Goal: Find specific page/section: Find specific page/section

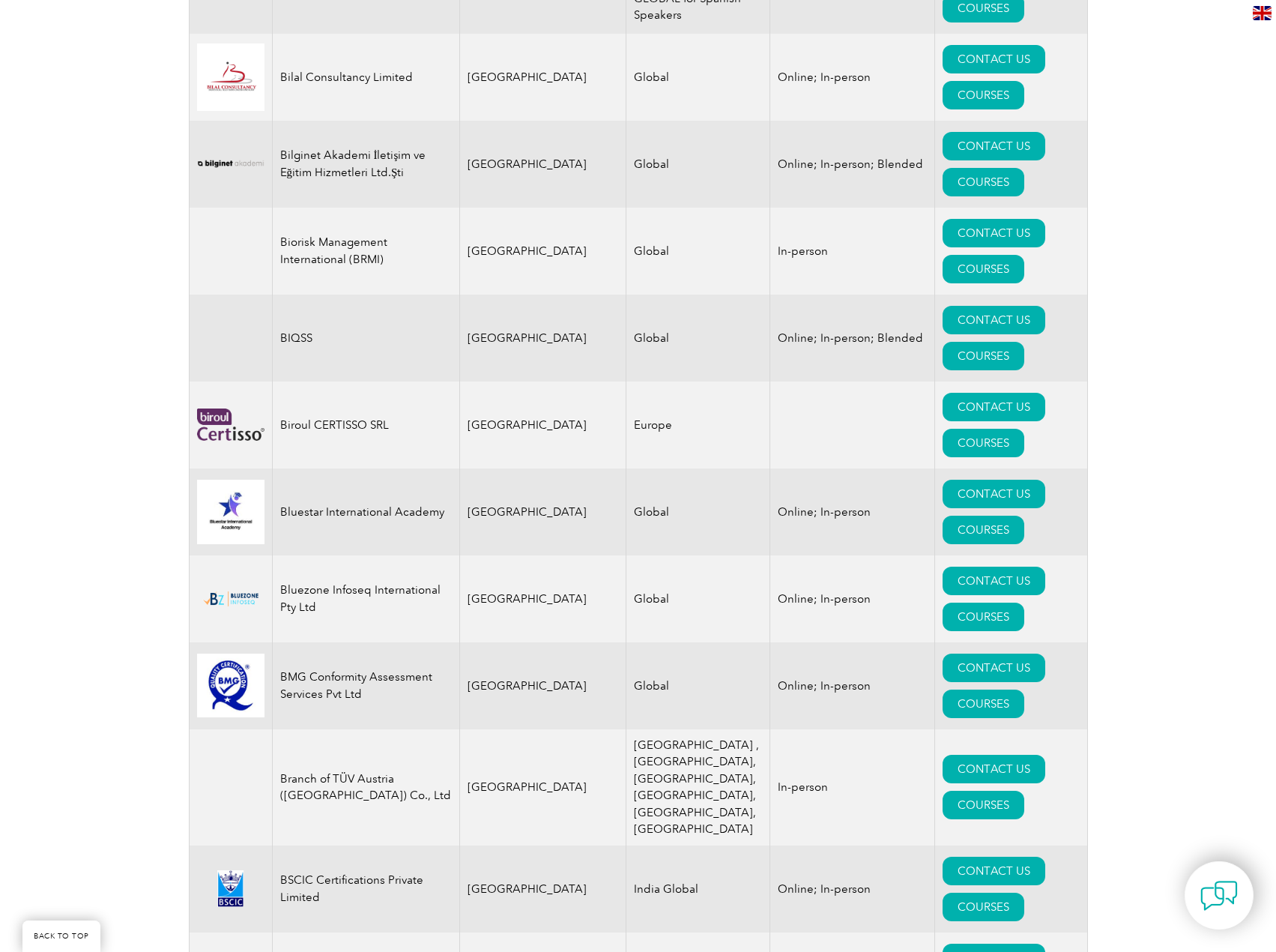
scroll to position [613, 0]
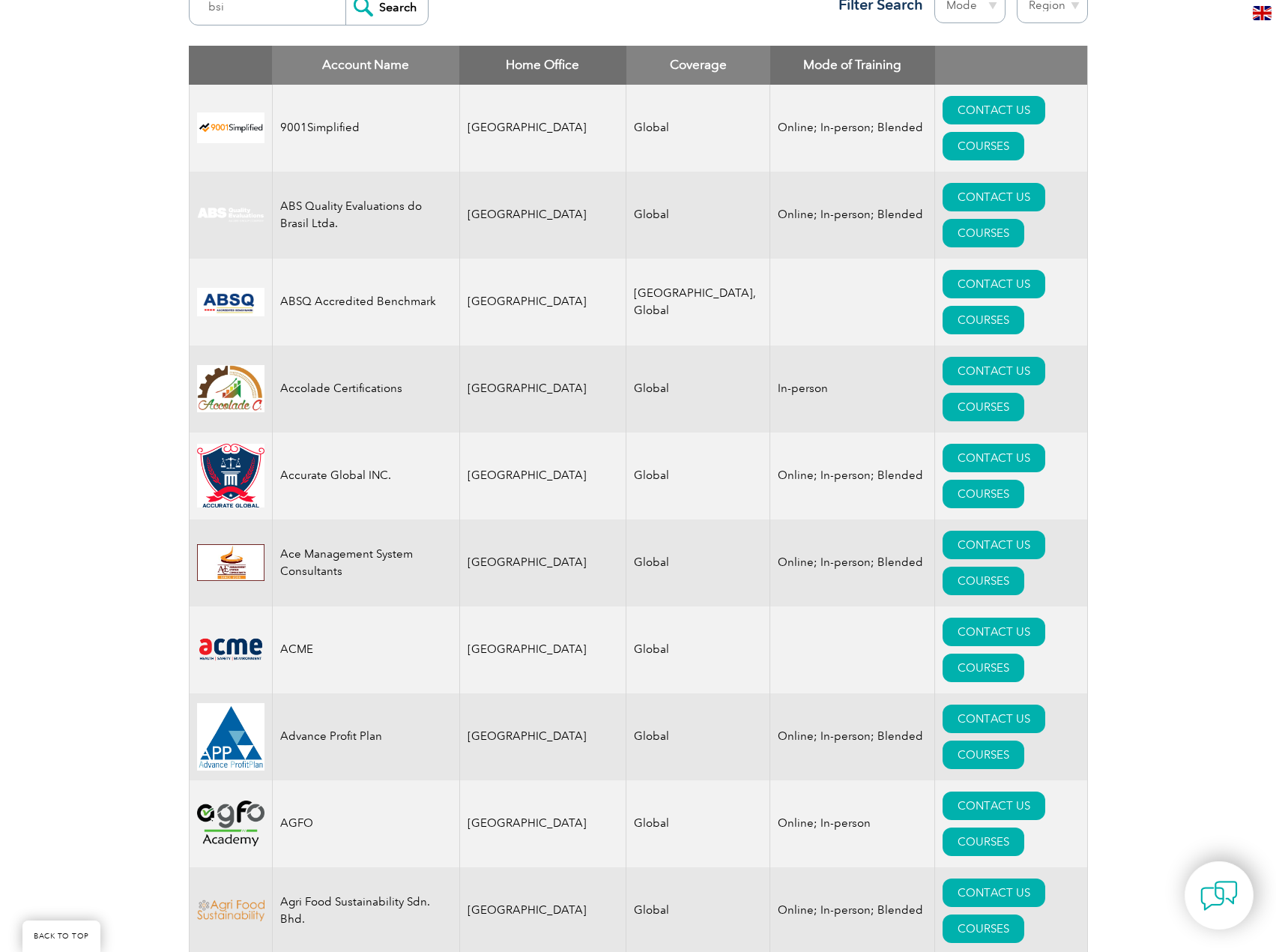
type input "bsi"
click at [345, 0] on input "Search" at bounding box center [386, 7] width 83 height 36
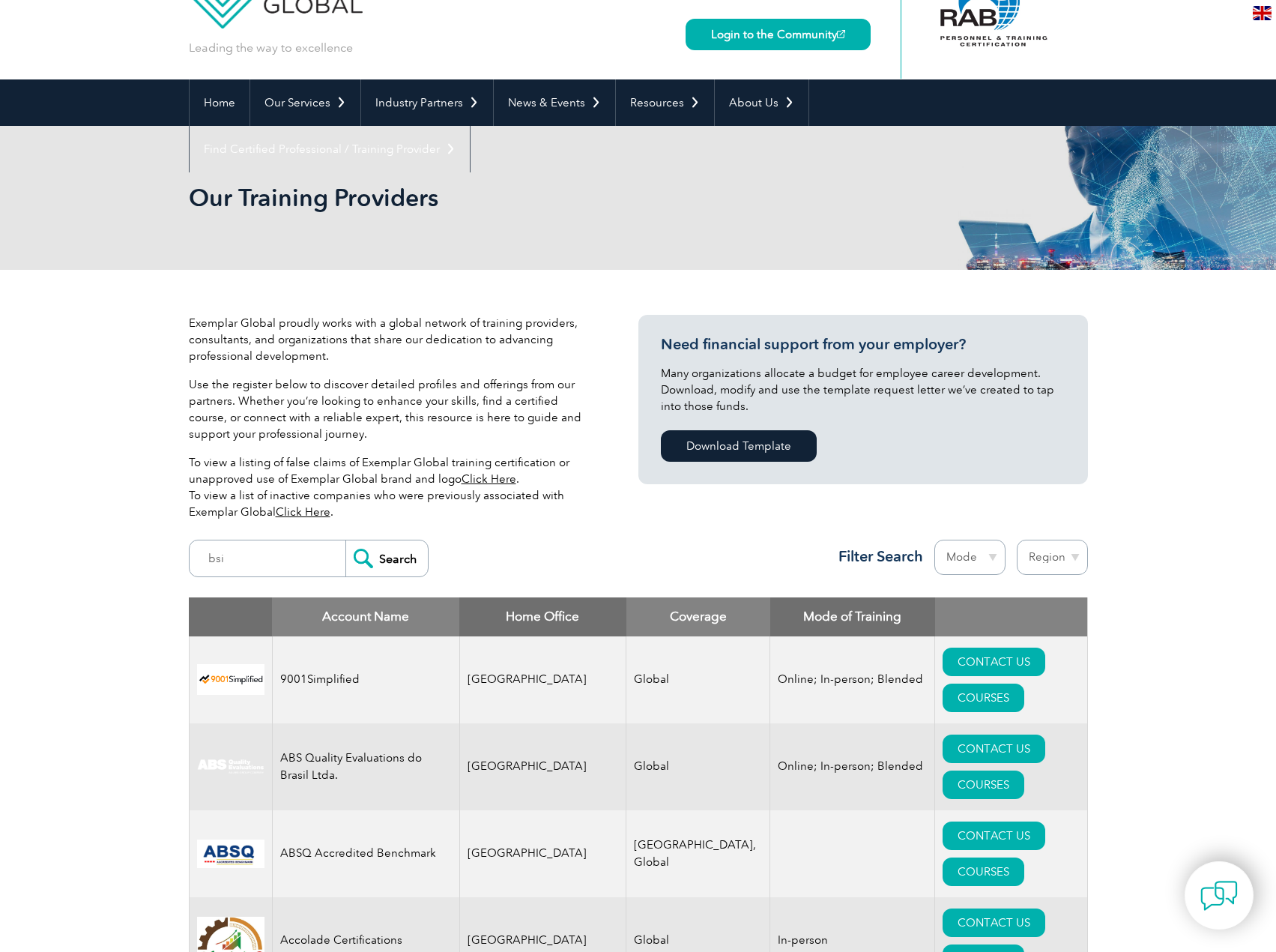
scroll to position [0, 0]
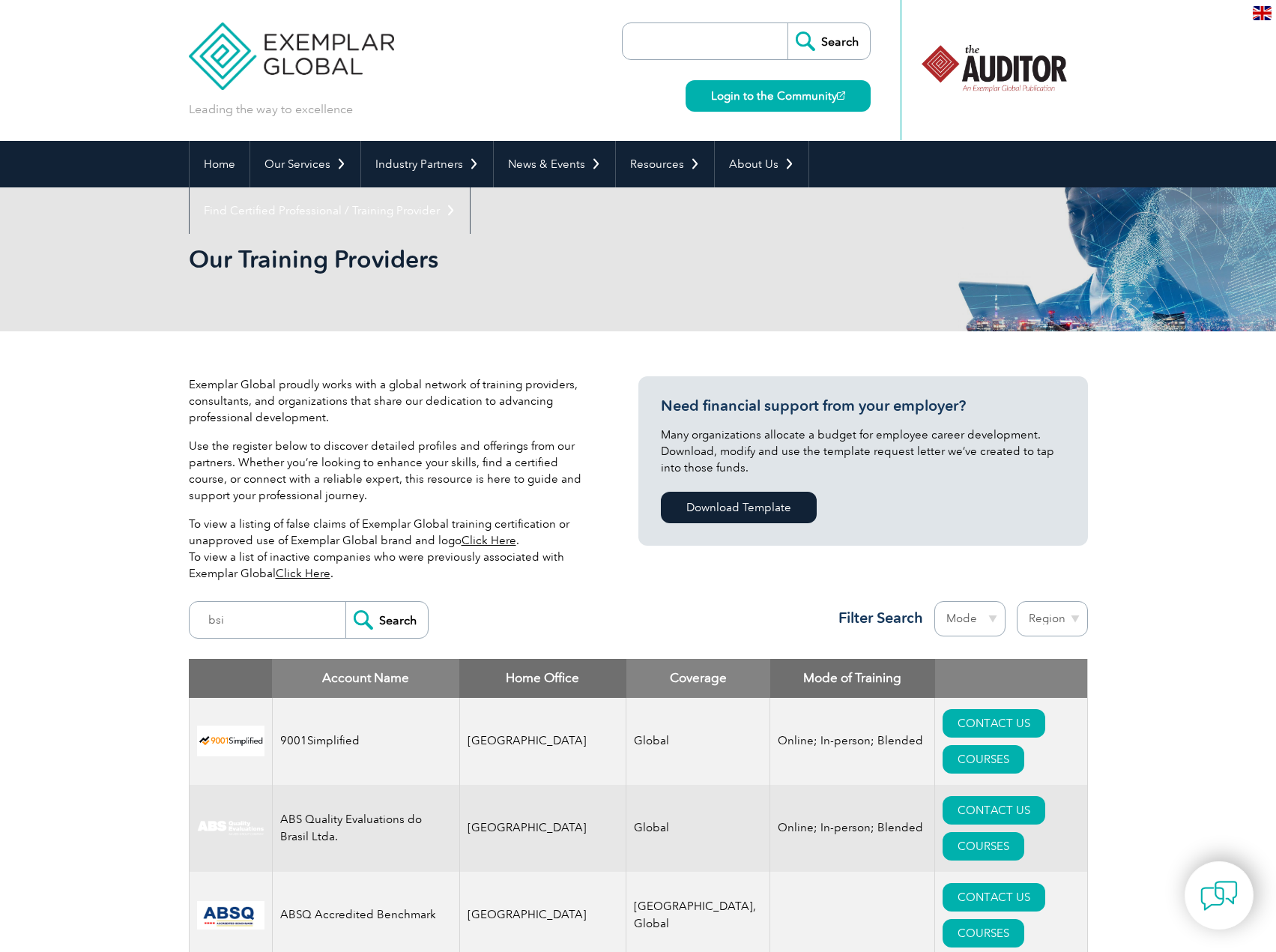
click at [1052, 626] on select "Region Australia Bahrain Bangladesh Brazil Canada Colombia Dominican Republic E…" at bounding box center [1052, 618] width 71 height 35
select select "[GEOGRAPHIC_DATA]"
click at [1016, 601] on select "Region Australia Bahrain Bangladesh Brazil Canada Colombia Dominican Republic E…" at bounding box center [1052, 618] width 71 height 35
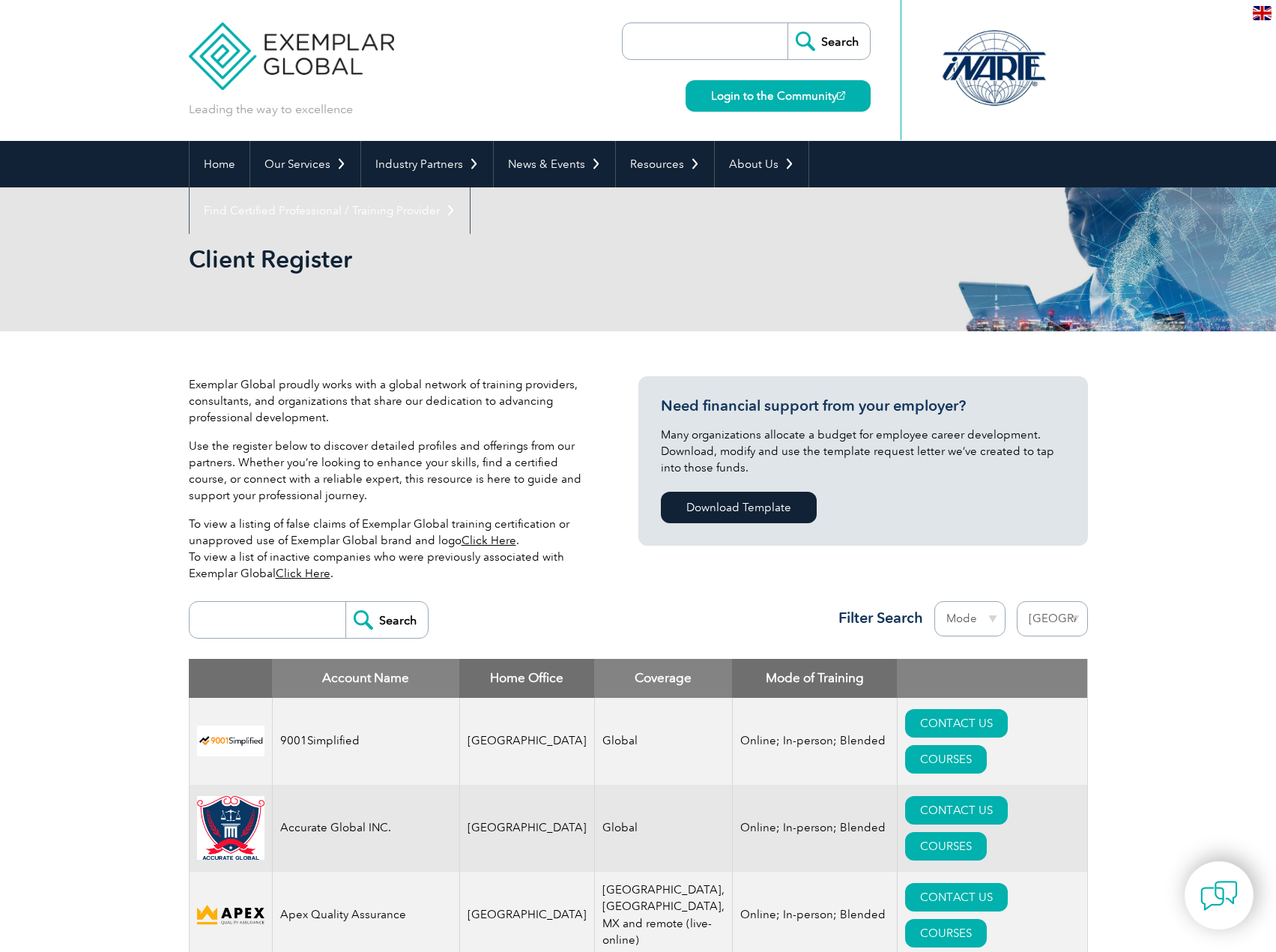
select select "[GEOGRAPHIC_DATA]"
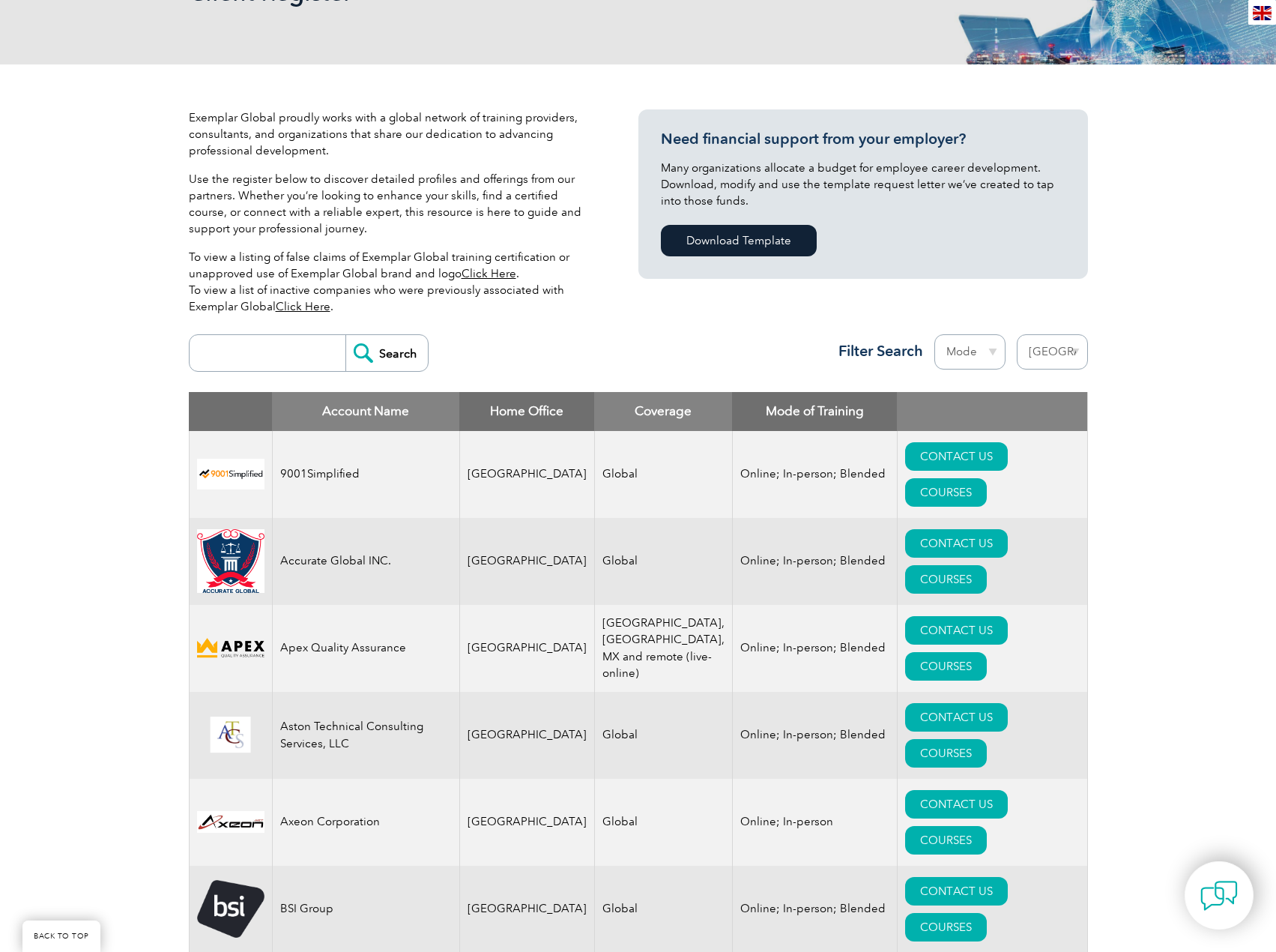
scroll to position [193, 0]
